Goal: Information Seeking & Learning: Learn about a topic

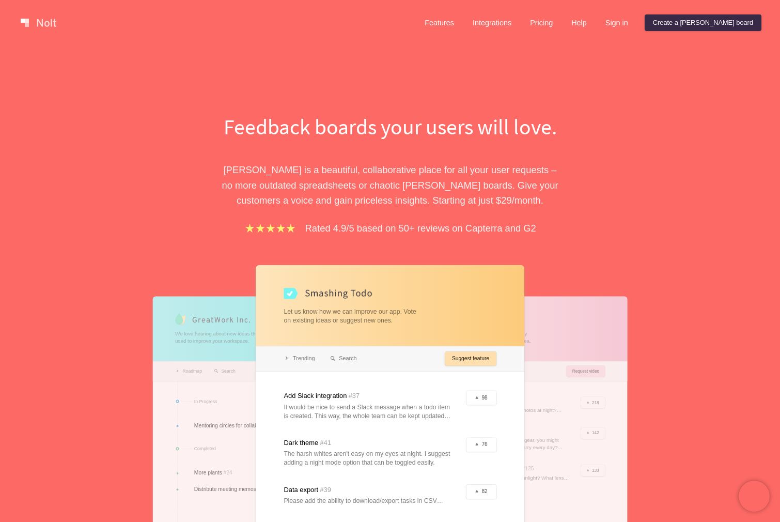
scroll to position [1, 0]
click at [561, 19] on link "Pricing" at bounding box center [541, 22] width 39 height 17
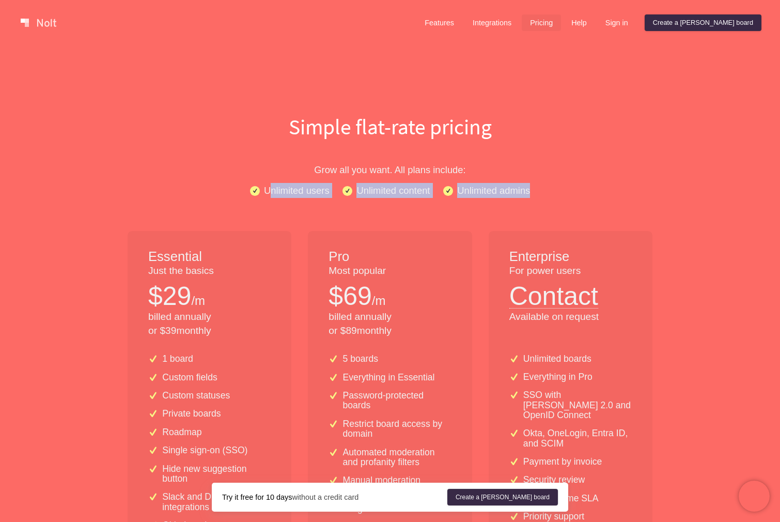
drag, startPoint x: 268, startPoint y: 188, endPoint x: 559, endPoint y: 189, distance: 290.7
click at [575, 188] on div "Unlimited users Unlimited content Unlimited admins" at bounding box center [389, 190] width 661 height 15
click at [404, 193] on p "Unlimited content" at bounding box center [392, 190] width 73 height 15
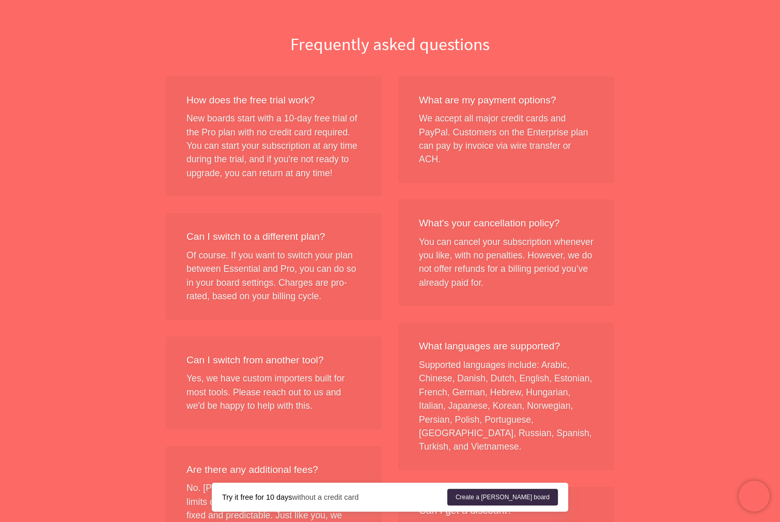
scroll to position [1220, 0]
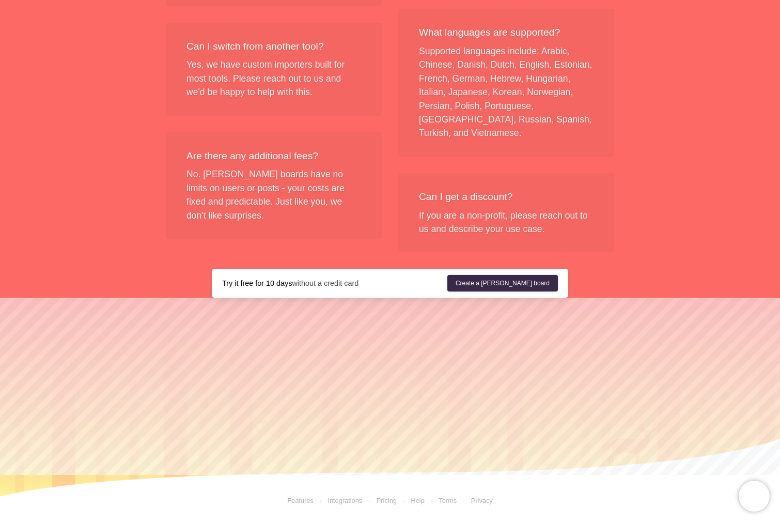
drag, startPoint x: 238, startPoint y: 286, endPoint x: 373, endPoint y: 287, distance: 134.8
click at [401, 289] on div "Try it free for 10 days without a credit card Create a [PERSON_NAME] board" at bounding box center [390, 283] width 356 height 29
click at [280, 285] on strong "Try it free for 10 days" at bounding box center [257, 283] width 70 height 8
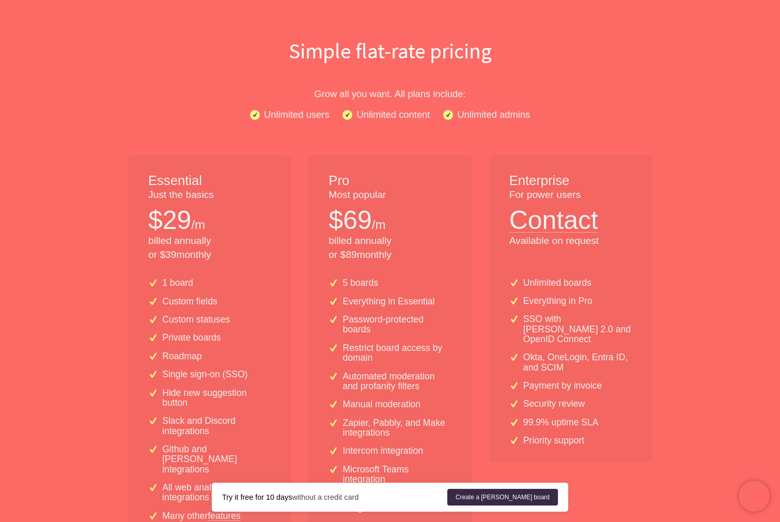
scroll to position [87, 0]
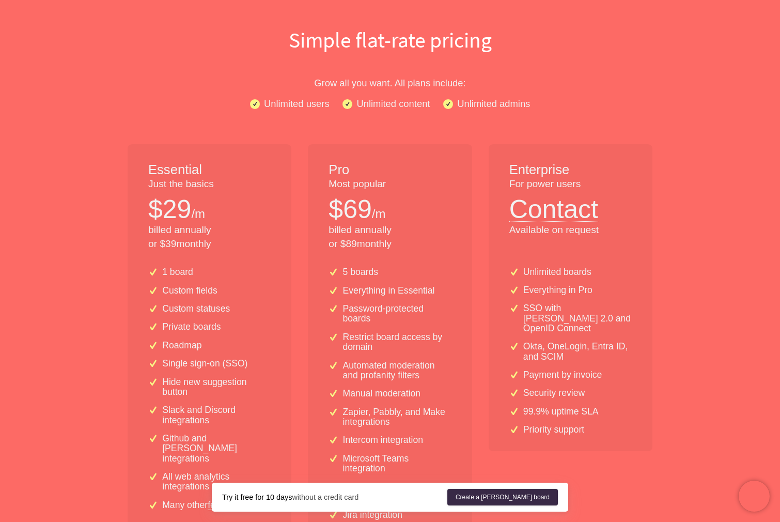
drag, startPoint x: 185, startPoint y: 208, endPoint x: 239, endPoint y: 258, distance: 73.5
click at [240, 258] on div "Essential Just the basics $ 29 /m billed annually or $ 39 monthly" at bounding box center [210, 201] width 164 height 115
click at [180, 232] on p "billed annually or $ 39 monthly" at bounding box center [209, 237] width 122 height 28
drag, startPoint x: 220, startPoint y: 228, endPoint x: 243, endPoint y: 231, distance: 22.9
click at [243, 231] on p "billed annually or $ 39 monthly" at bounding box center [209, 237] width 122 height 28
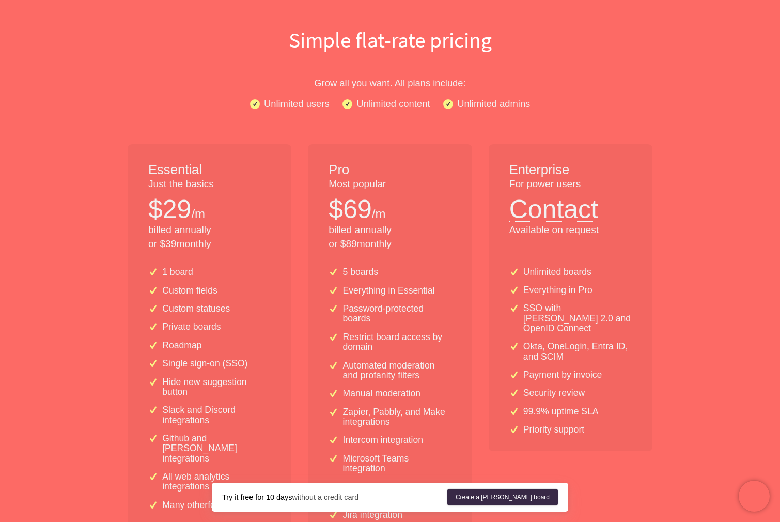
drag, startPoint x: 184, startPoint y: 210, endPoint x: 198, endPoint y: 210, distance: 14.0
click at [184, 210] on p "$ 29" at bounding box center [169, 209] width 43 height 36
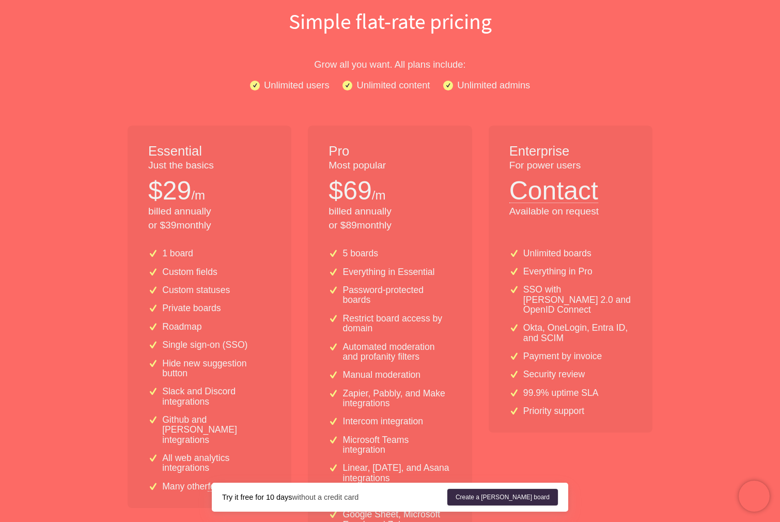
scroll to position [0, 0]
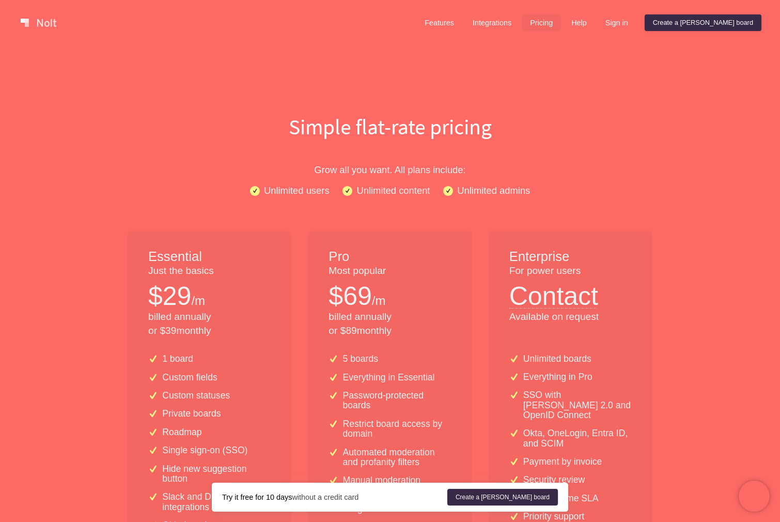
drag, startPoint x: 112, startPoint y: 151, endPoint x: 123, endPoint y: 152, distance: 11.0
click at [49, 26] on link at bounding box center [39, 22] width 44 height 17
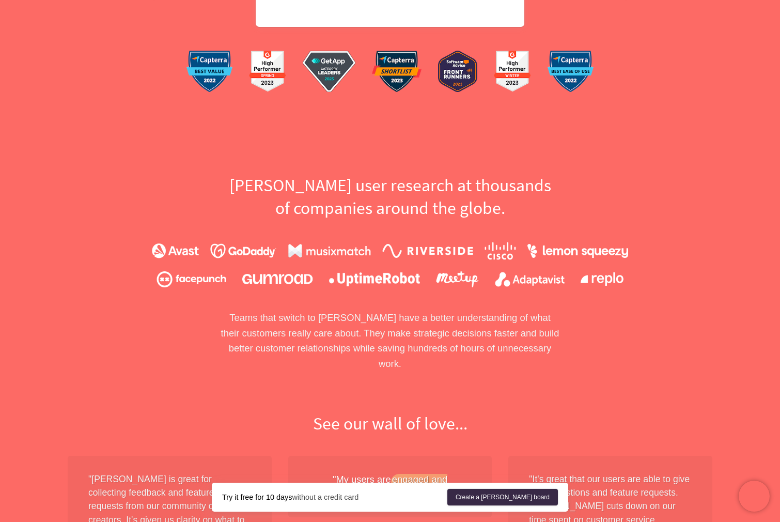
scroll to position [549, 0]
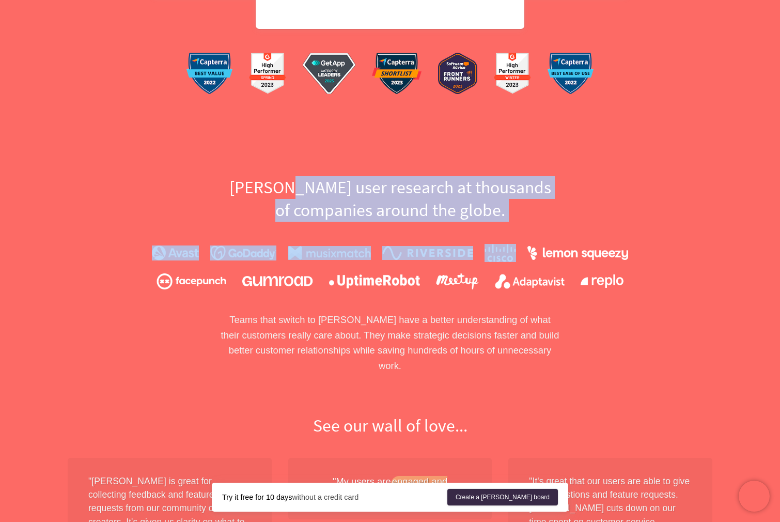
drag, startPoint x: 300, startPoint y: 183, endPoint x: 526, endPoint y: 248, distance: 235.2
click at [526, 248] on div "[PERSON_NAME] user research at thousands of companies around the globe. Teams t…" at bounding box center [389, 274] width 661 height 197
click at [309, 195] on h2 "[PERSON_NAME] user research at thousands of companies around the globe." at bounding box center [390, 198] width 356 height 45
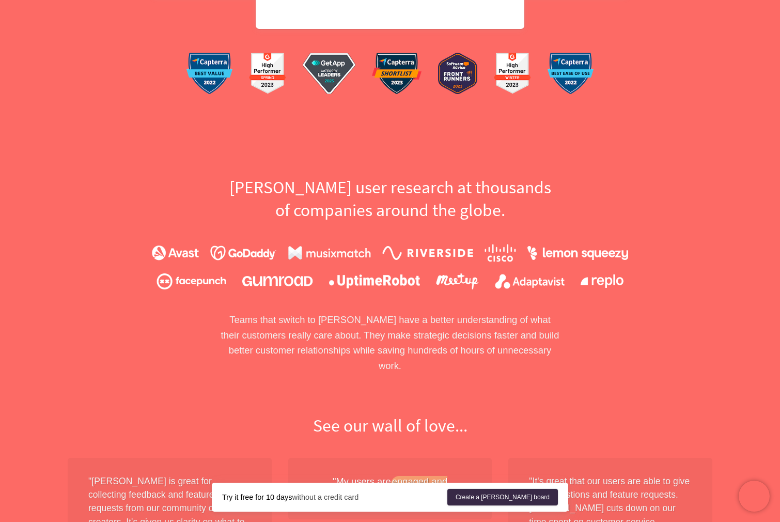
drag, startPoint x: 305, startPoint y: 184, endPoint x: 508, endPoint y: 218, distance: 205.8
click at [508, 218] on h2 "[PERSON_NAME] user research at thousands of companies around the globe." at bounding box center [390, 198] width 356 height 45
click at [350, 210] on h2 "[PERSON_NAME] user research at thousands of companies around the globe." at bounding box center [390, 198] width 356 height 45
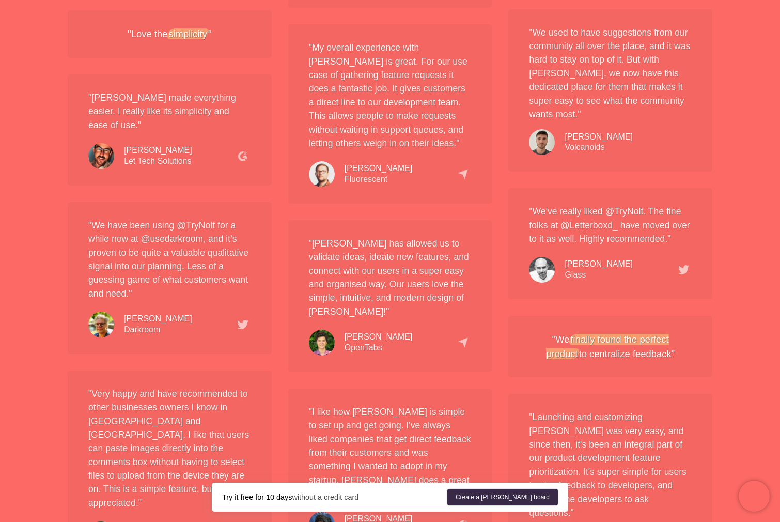
scroll to position [1929, 0]
